Goal: Task Accomplishment & Management: Complete application form

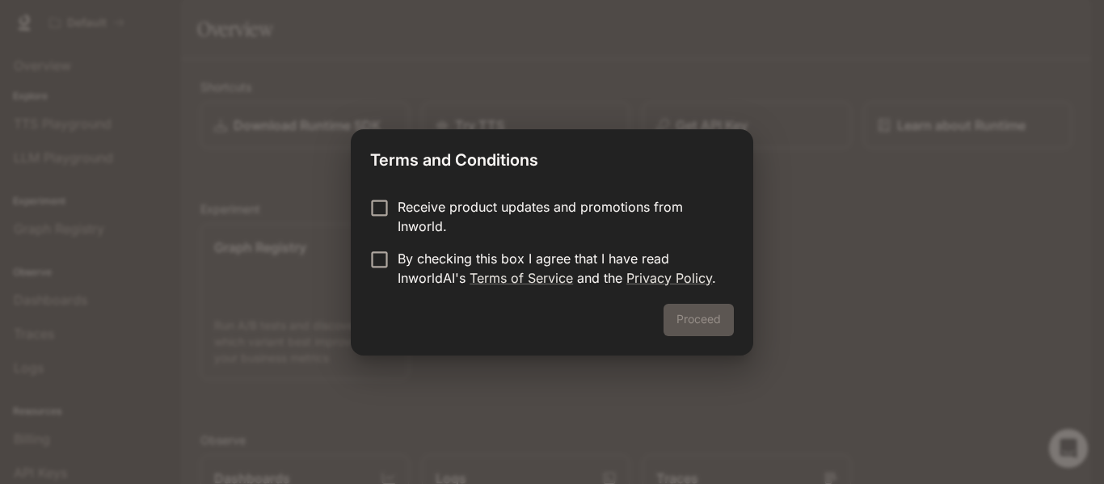
click at [506, 221] on p "Receive product updates and promotions from Inworld." at bounding box center [559, 216] width 323 height 39
click at [407, 279] on p "By checking this box I agree that I have read InworldAI's Terms of Service and …" at bounding box center [559, 268] width 323 height 39
click at [666, 317] on button "Proceed" at bounding box center [699, 320] width 70 height 32
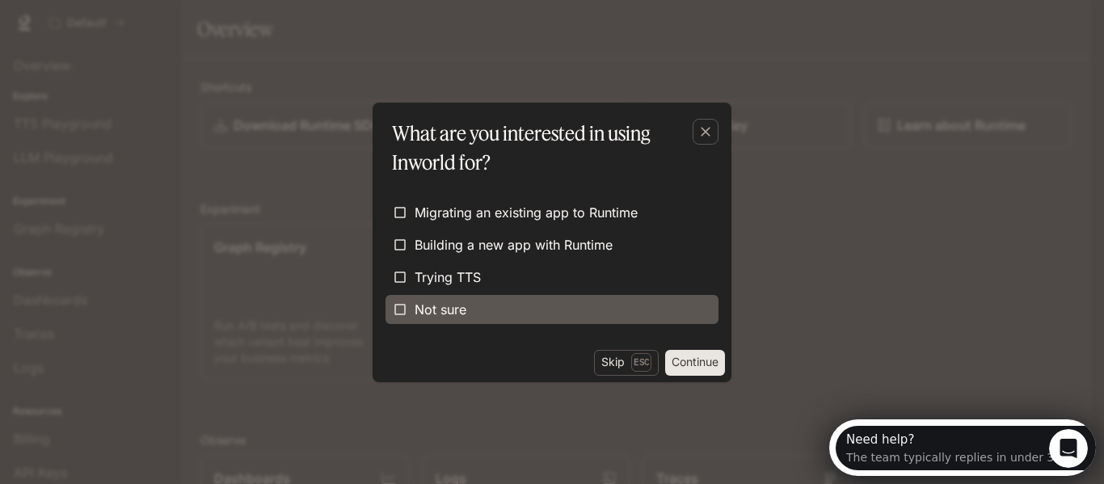
click at [459, 301] on span "Not sure" at bounding box center [441, 309] width 52 height 19
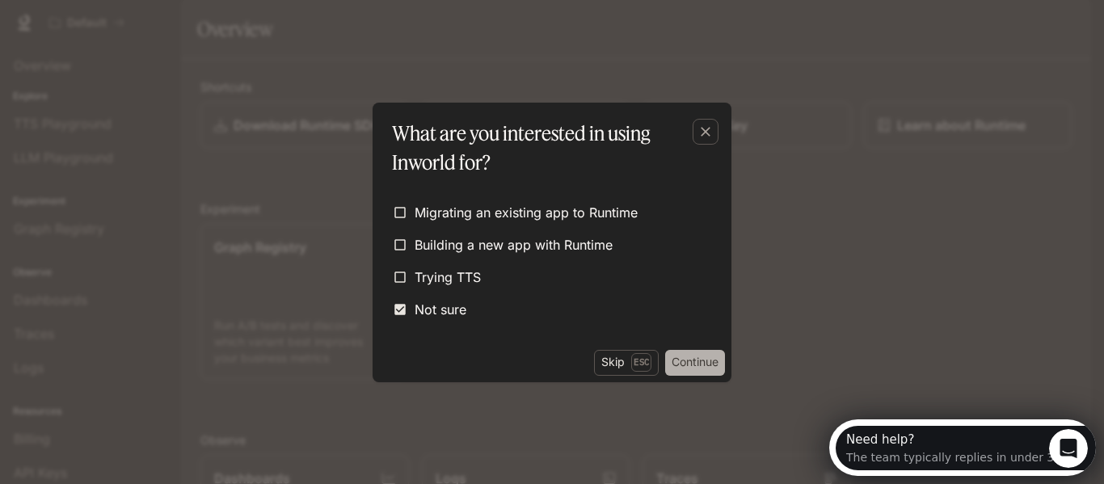
click at [690, 367] on button "Continue" at bounding box center [695, 363] width 60 height 26
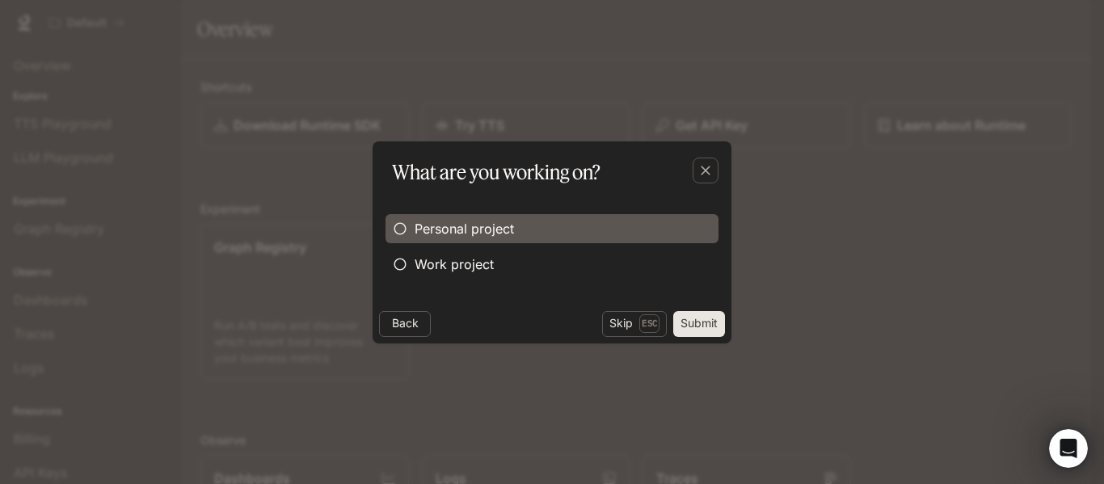
click at [500, 236] on span "Personal project" at bounding box center [464, 228] width 99 height 19
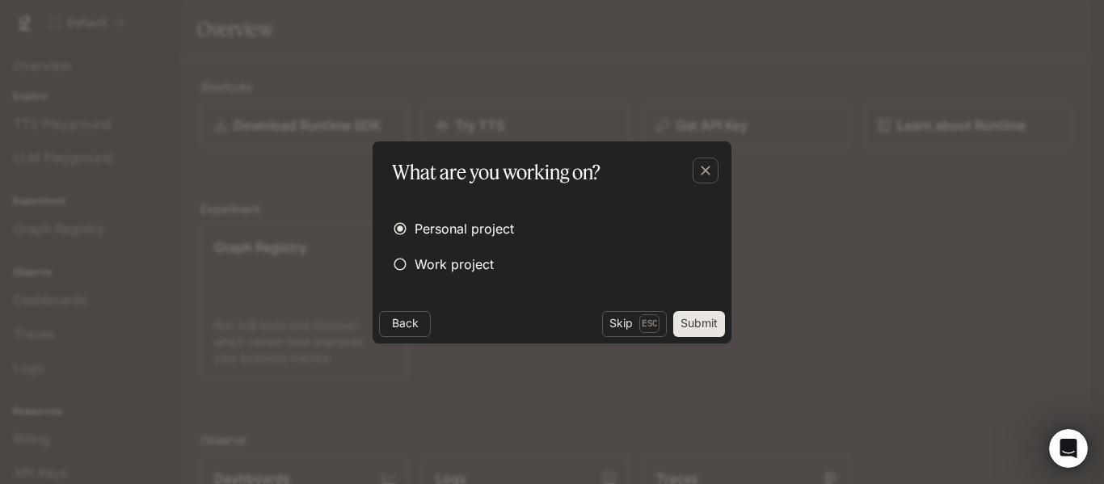
click at [720, 327] on button "Submit" at bounding box center [699, 324] width 52 height 26
